Goal: Information Seeking & Learning: Learn about a topic

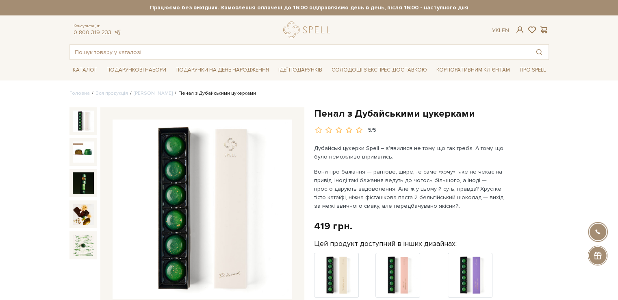
scroll to position [41, 0]
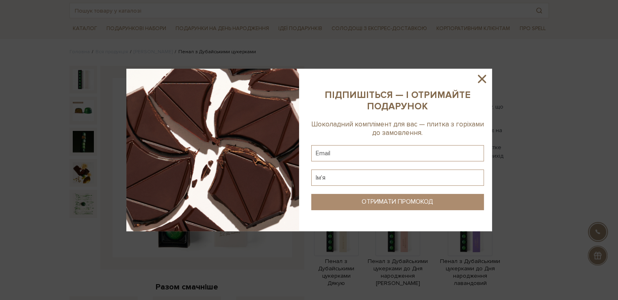
click at [486, 84] on icon at bounding box center [482, 79] width 14 height 14
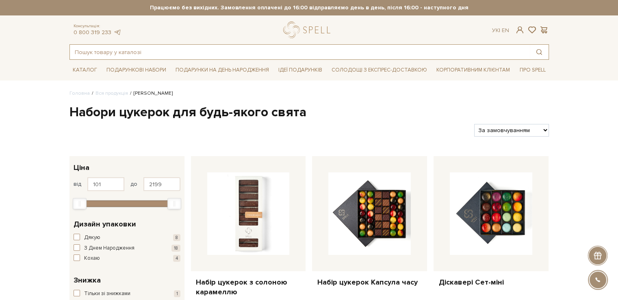
click at [164, 53] on input "text" at bounding box center [300, 52] width 460 height 15
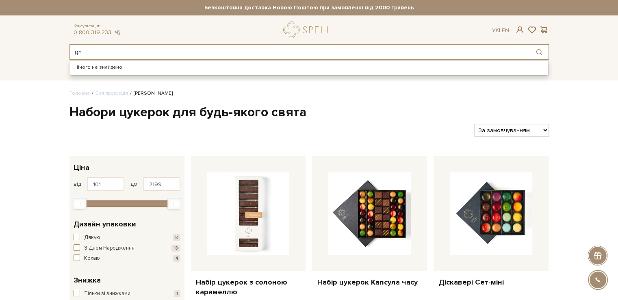
type input "g"
type input "Пташи"
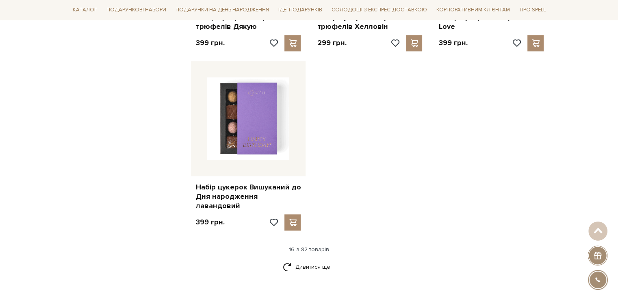
scroll to position [981, 0]
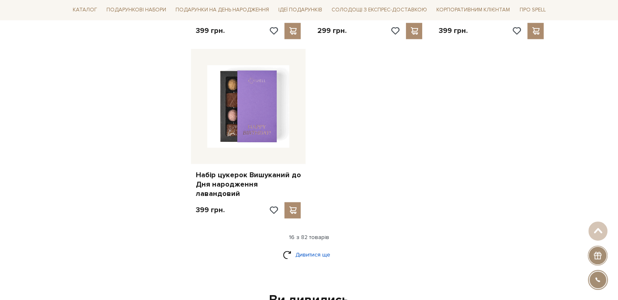
click at [314, 247] on link "Дивитися ще" at bounding box center [309, 254] width 53 height 14
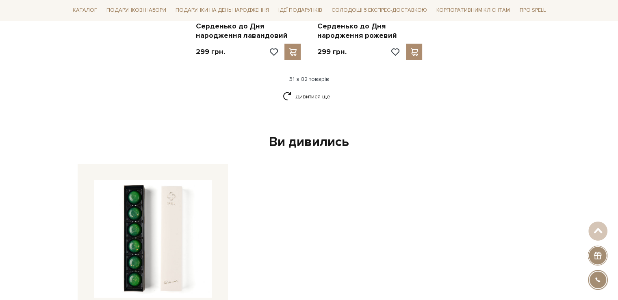
scroll to position [1980, 0]
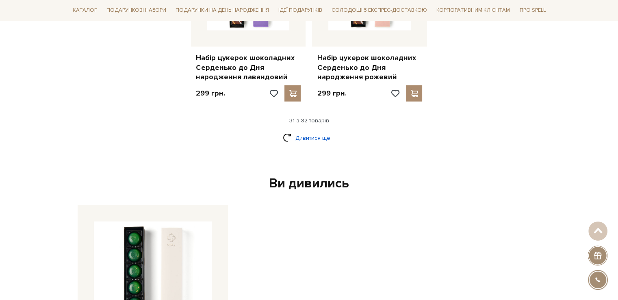
click at [308, 131] on link "Дивитися ще" at bounding box center [309, 138] width 53 height 14
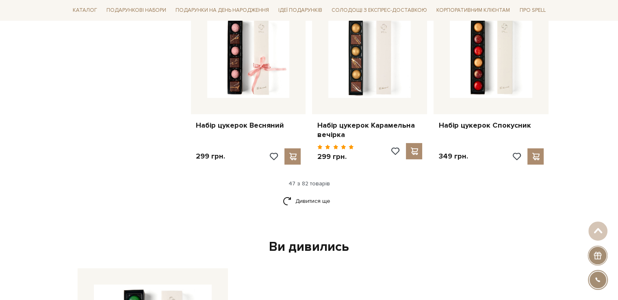
scroll to position [2797, 0]
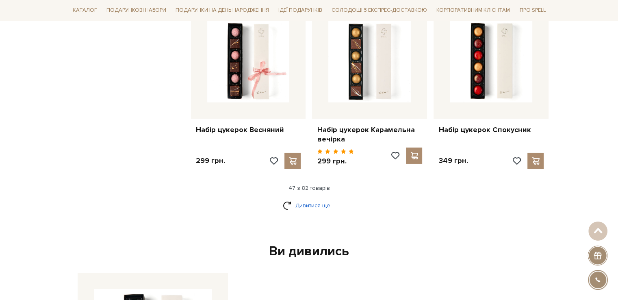
click at [310, 198] on link "Дивитися ще" at bounding box center [309, 205] width 53 height 14
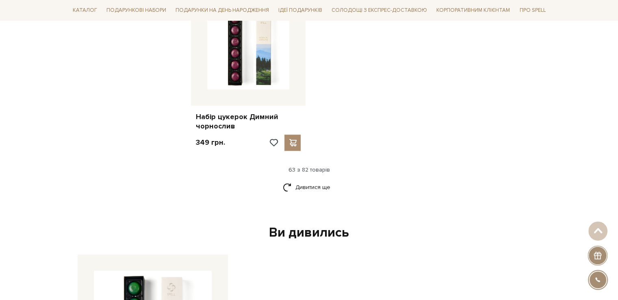
scroll to position [3806, 0]
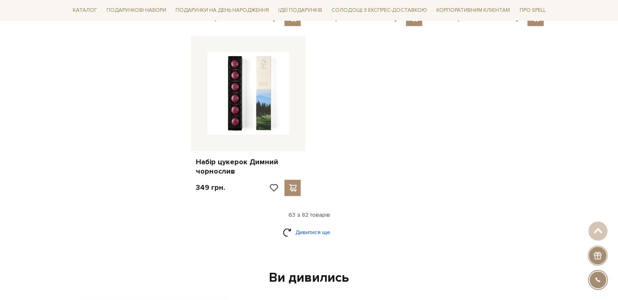
click at [315, 225] on link "Дивитися ще" at bounding box center [309, 232] width 53 height 14
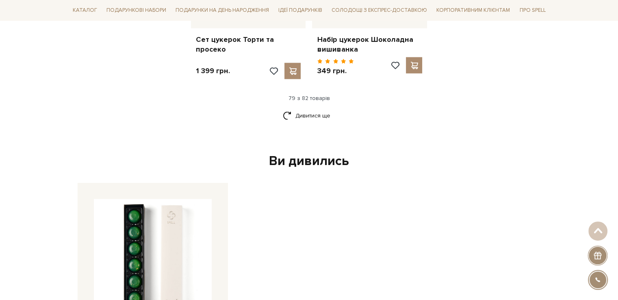
scroll to position [4702, 0]
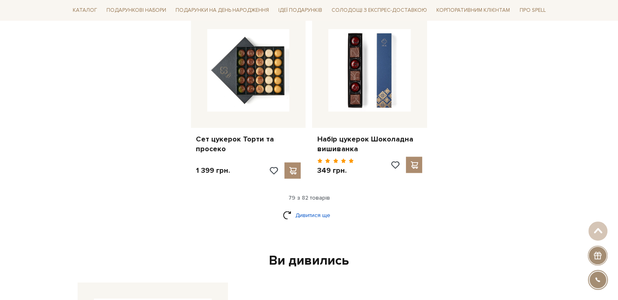
click at [323, 208] on link "Дивитися ще" at bounding box center [309, 215] width 53 height 14
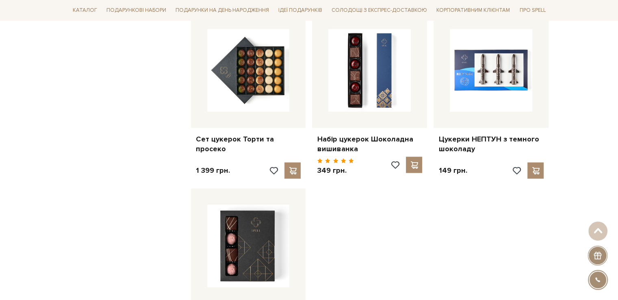
scroll to position [0, 0]
